Goal: Information Seeking & Learning: Learn about a topic

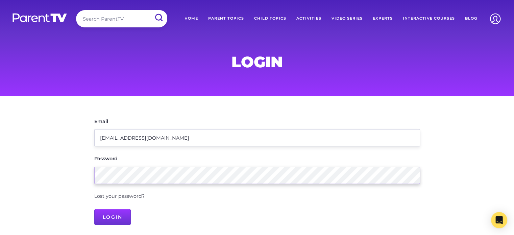
click at [94, 209] on input "Login" at bounding box center [112, 217] width 37 height 16
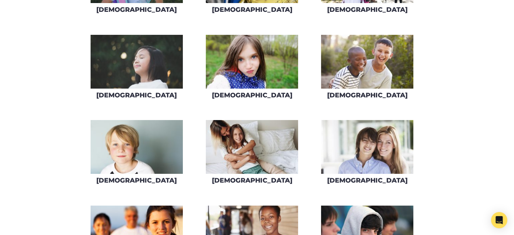
scroll to position [368, 0]
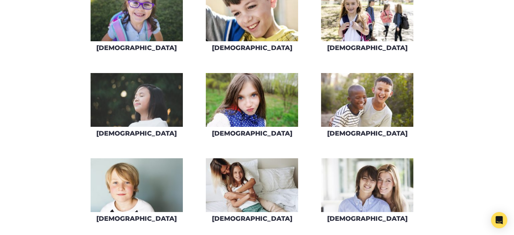
click at [126, 90] on img at bounding box center [136, 100] width 92 height 54
